Goal: Information Seeking & Learning: Learn about a topic

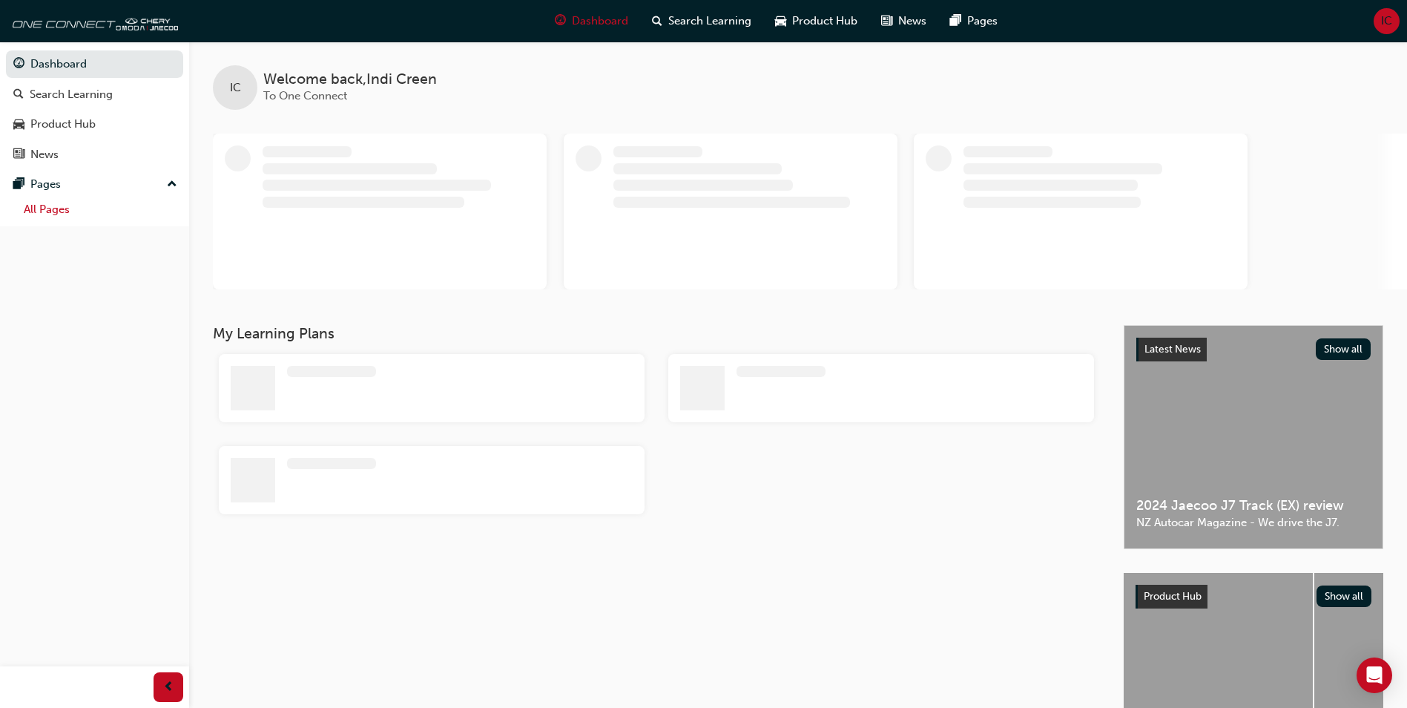
click at [35, 214] on link "All Pages" at bounding box center [100, 209] width 165 height 23
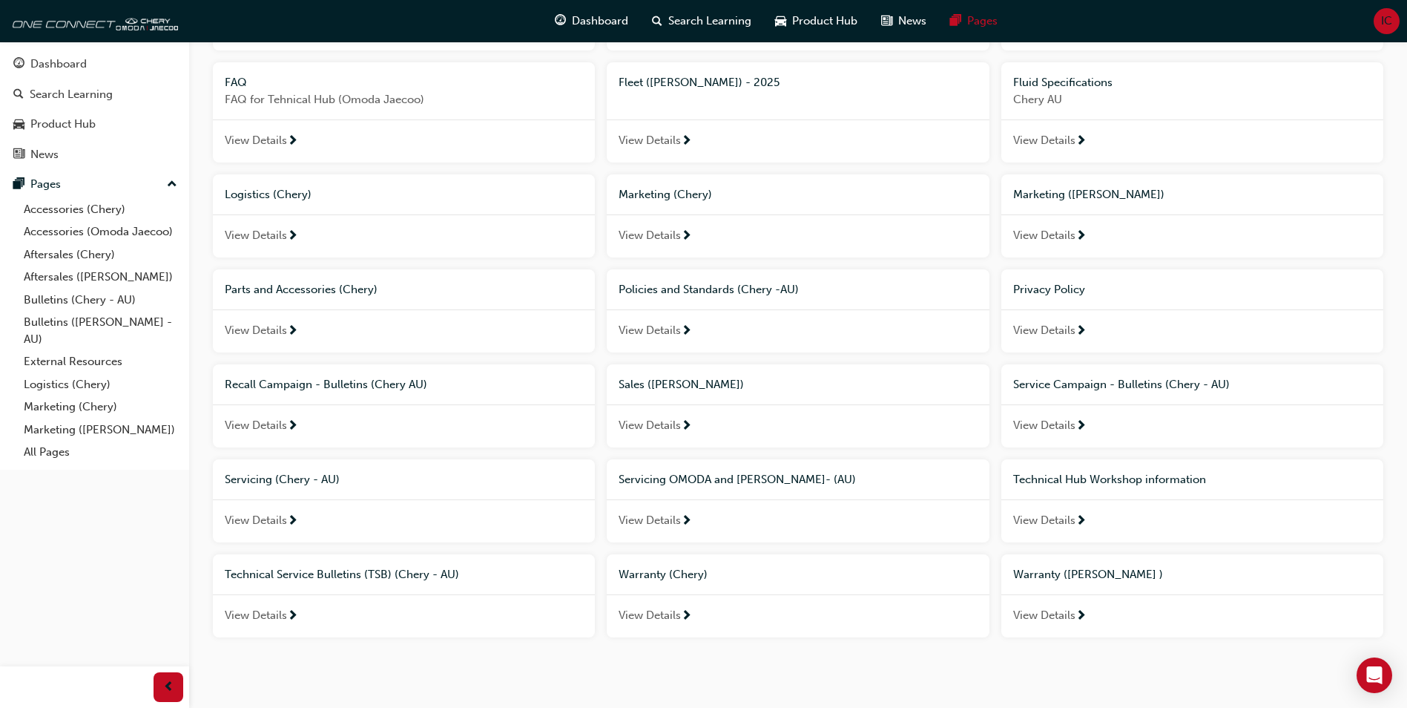
scroll to position [429, 0]
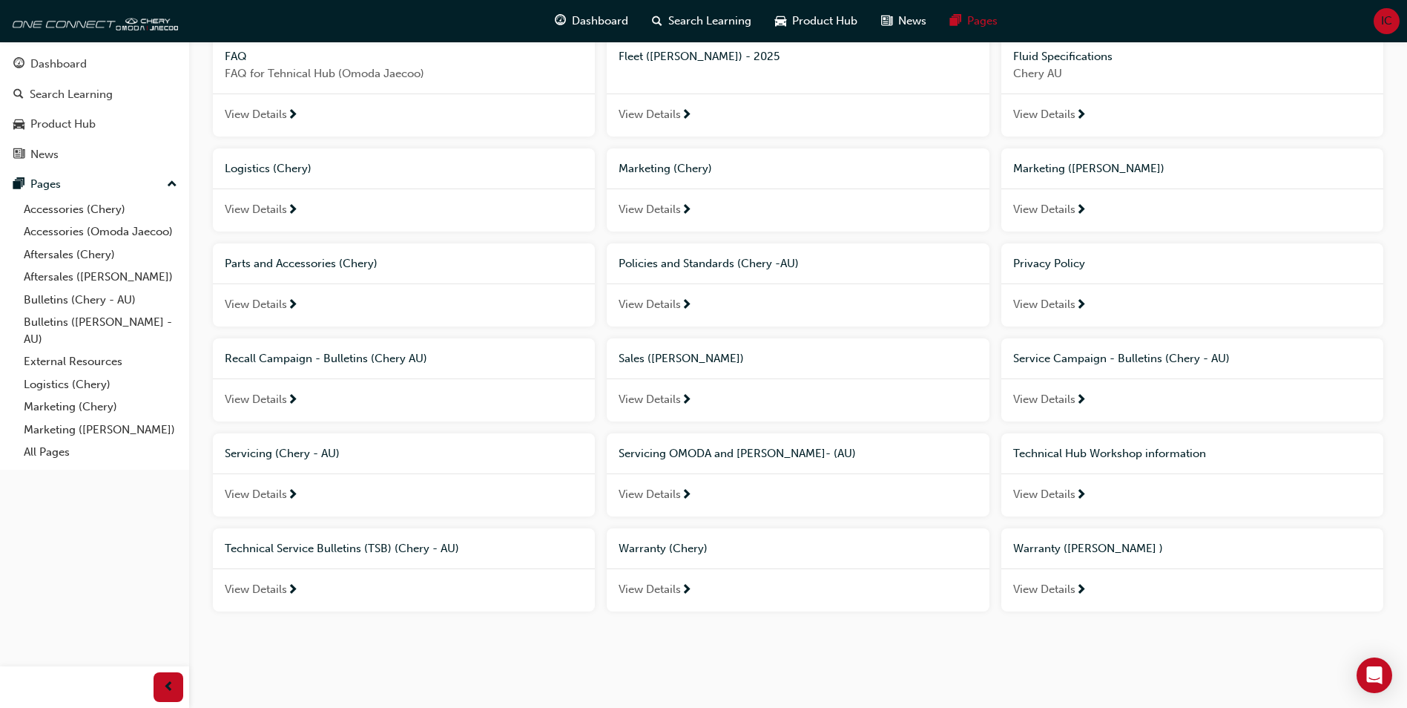
click at [675, 590] on span "View Details" at bounding box center [650, 589] width 62 height 17
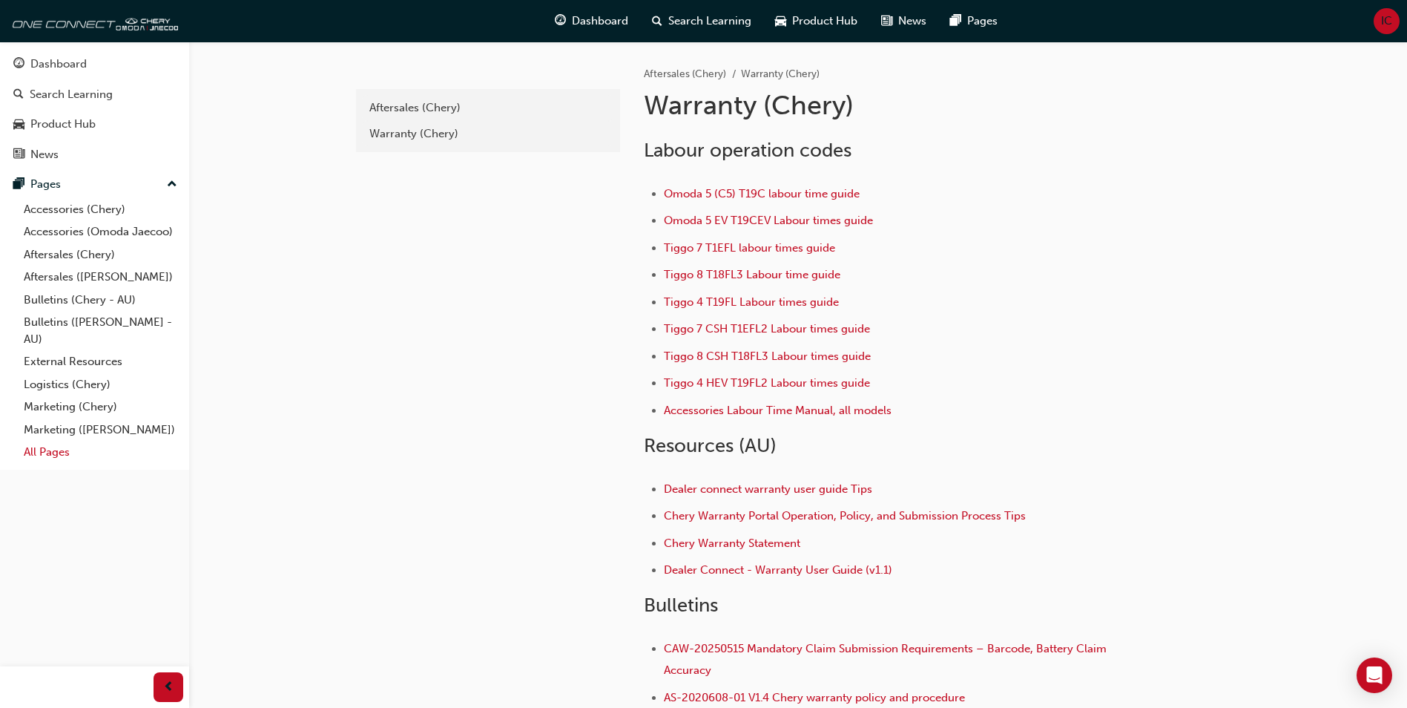
click at [74, 457] on link "All Pages" at bounding box center [100, 452] width 165 height 23
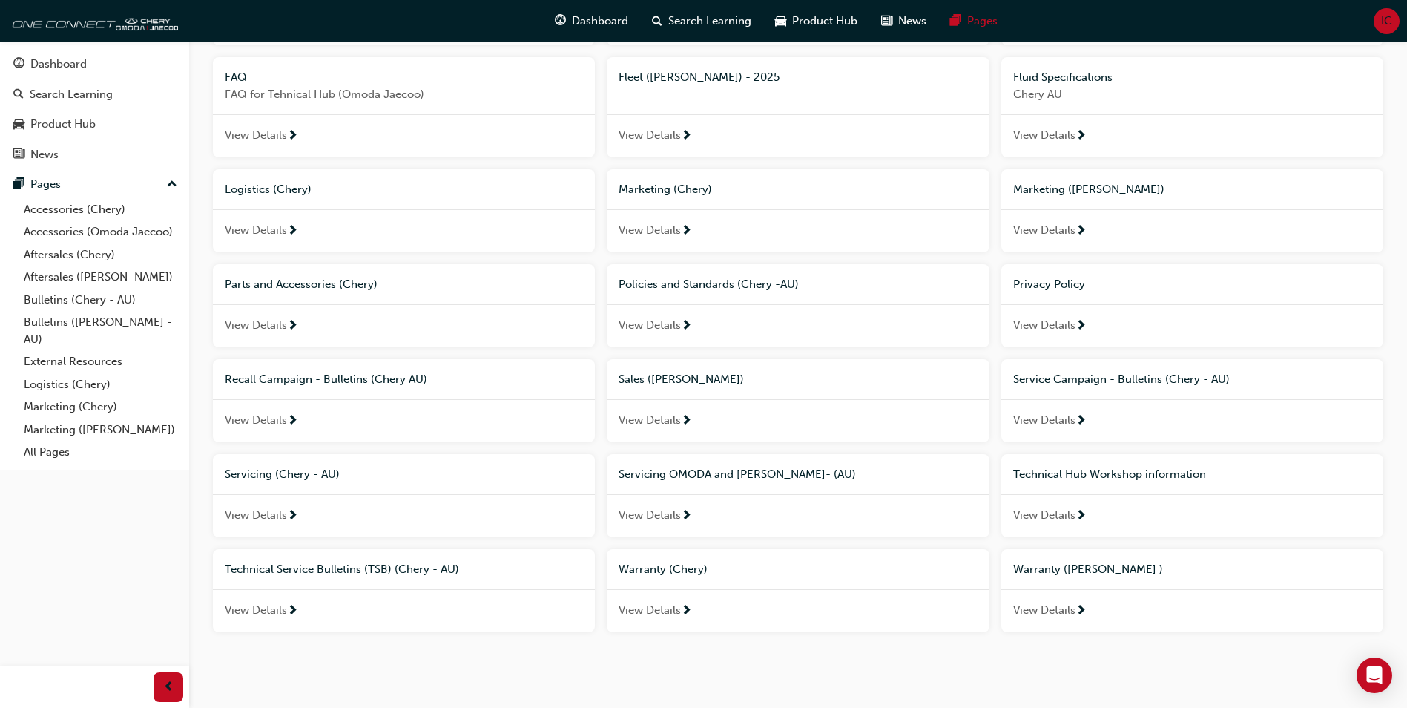
scroll to position [429, 0]
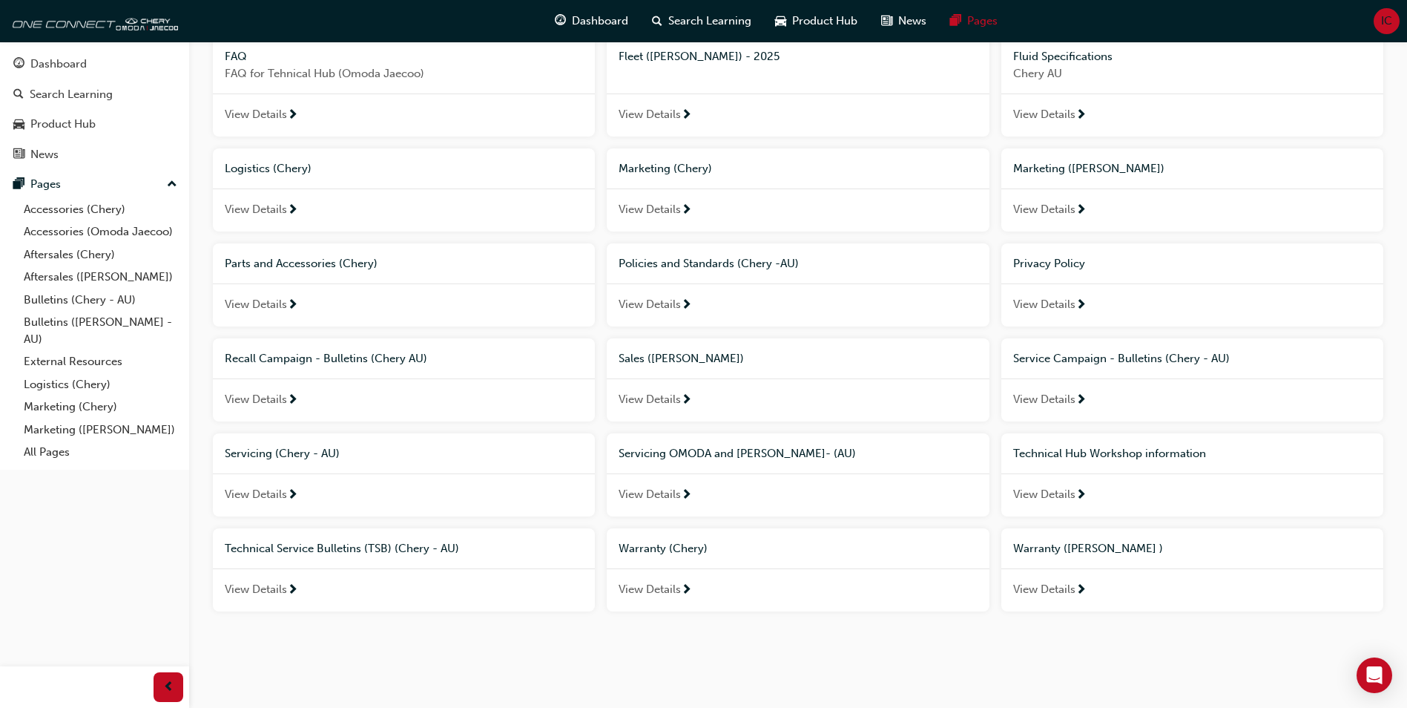
click at [294, 484] on div "View Details" at bounding box center [404, 494] width 382 height 43
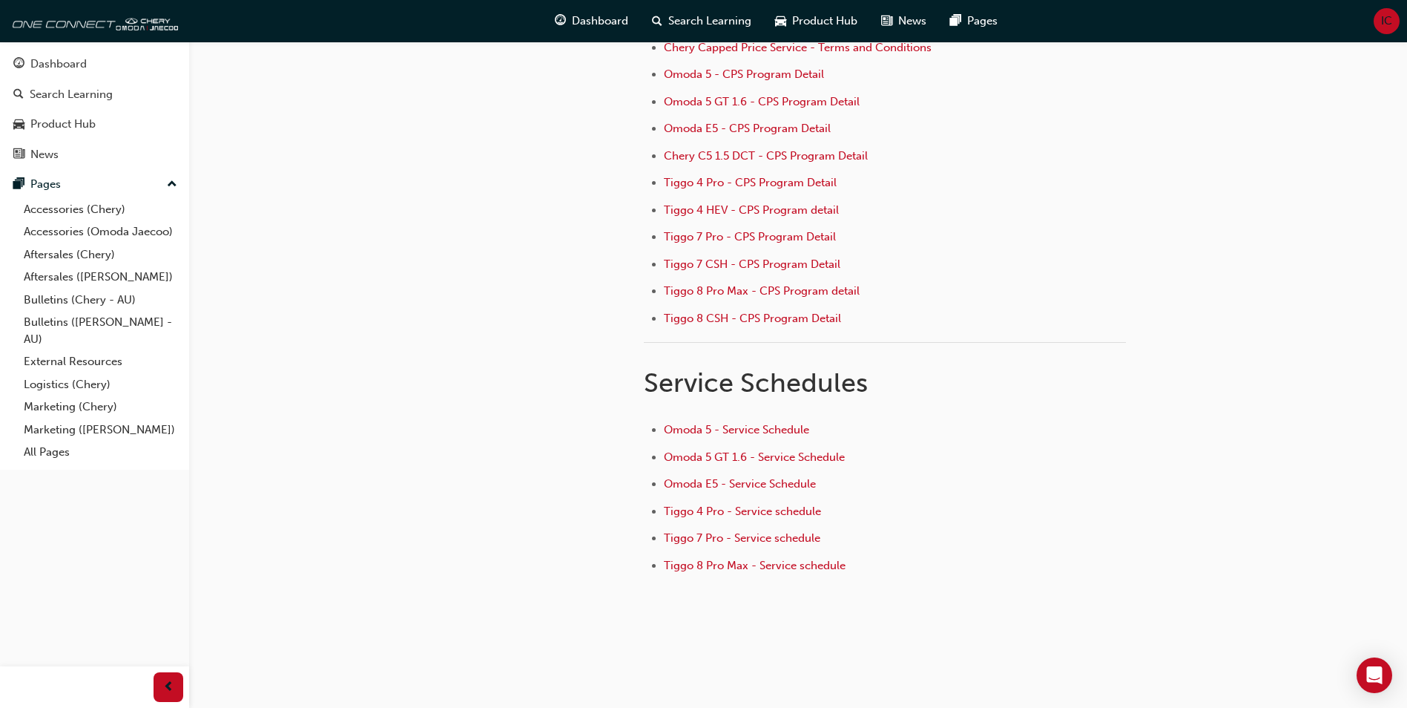
scroll to position [199, 0]
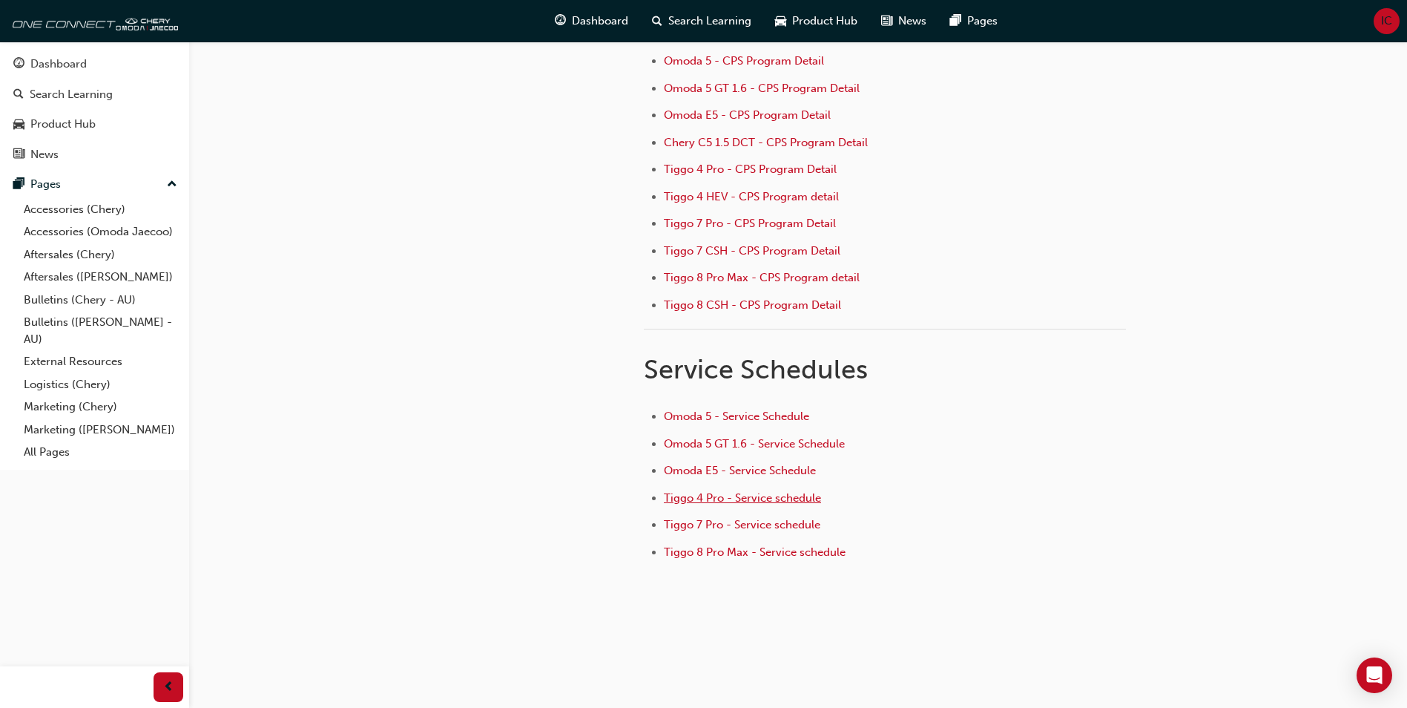
click at [784, 498] on span "Tiggo 4 Pro - Service schedule" at bounding box center [742, 497] width 157 height 13
